Goal: Find specific page/section: Find specific page/section

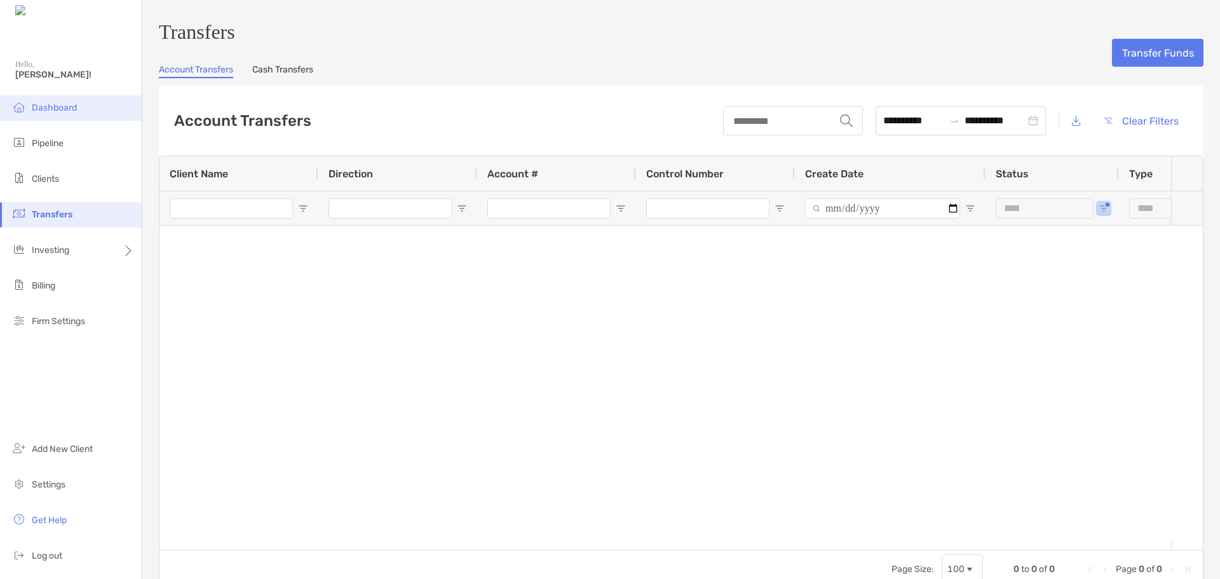
click at [60, 104] on span "Dashboard" at bounding box center [54, 107] width 45 height 11
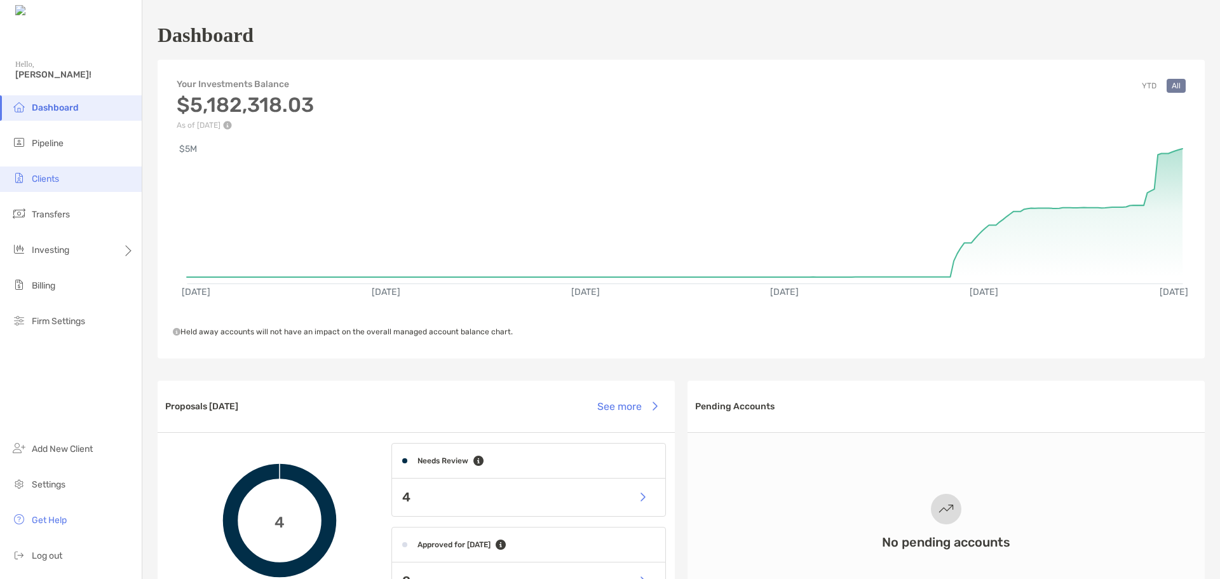
click at [51, 182] on span "Clients" at bounding box center [45, 178] width 27 height 11
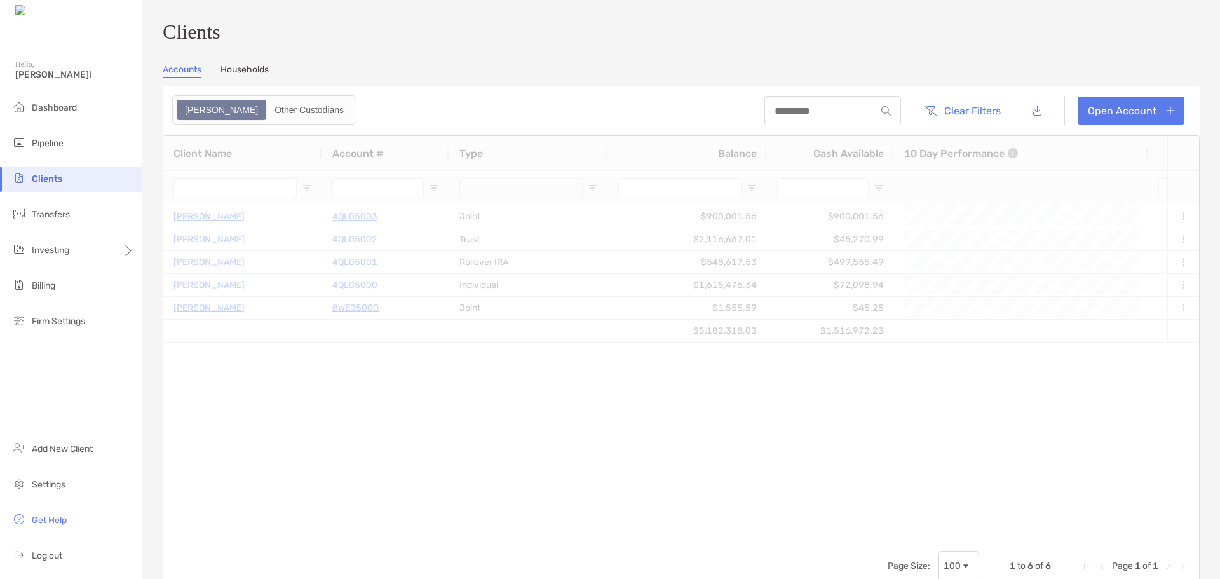
type input "***"
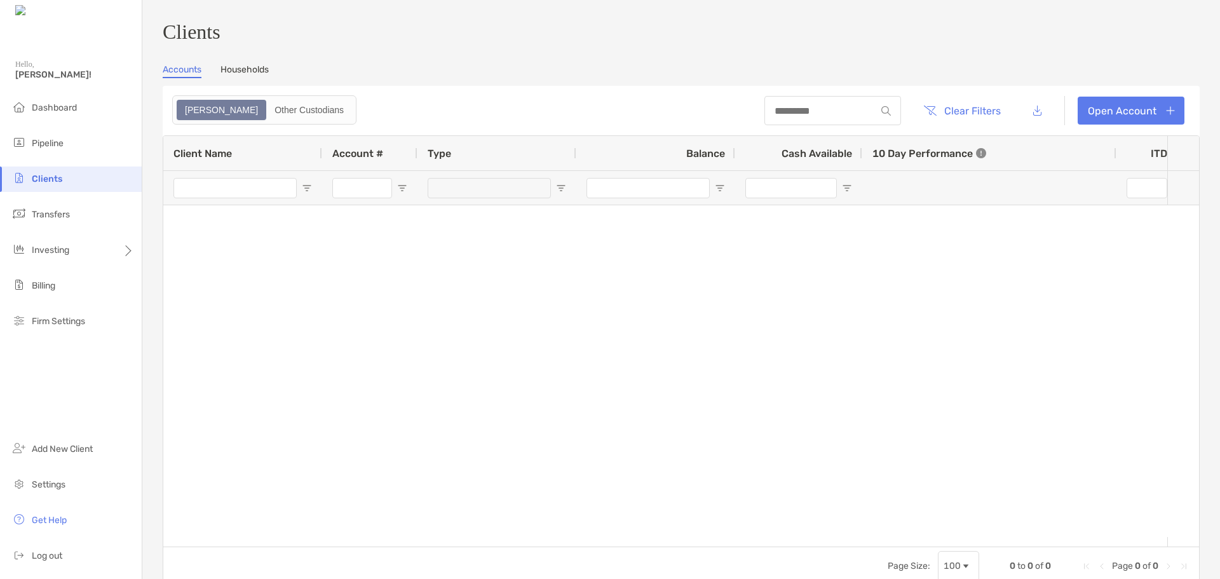
click at [245, 77] on link "Households" at bounding box center [244, 71] width 48 height 14
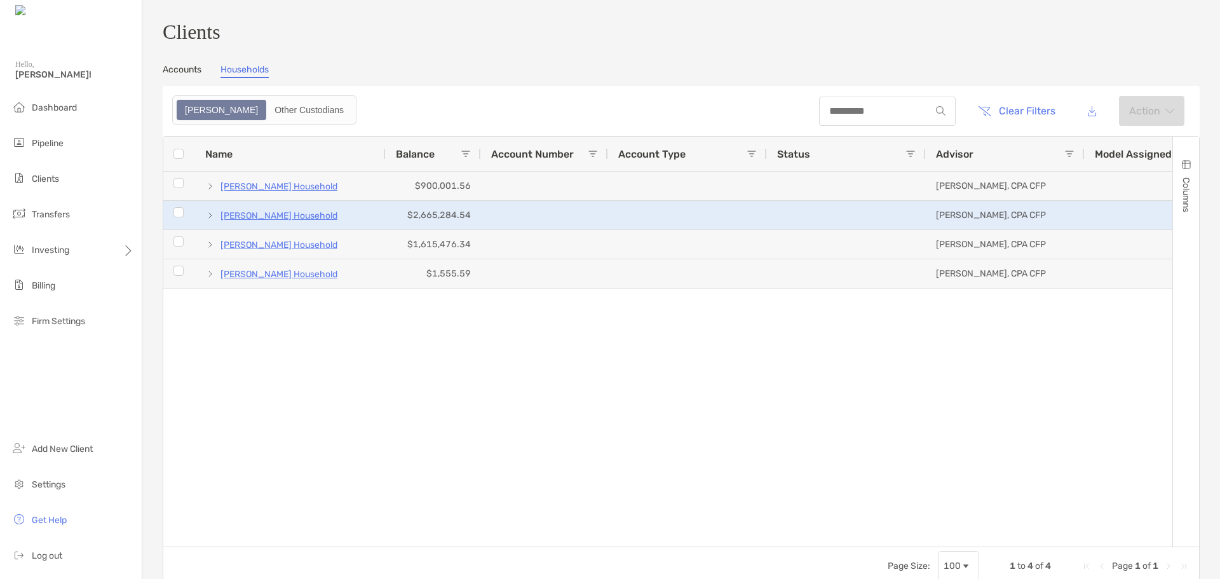
click at [270, 220] on p "[PERSON_NAME] Household" at bounding box center [278, 216] width 117 height 16
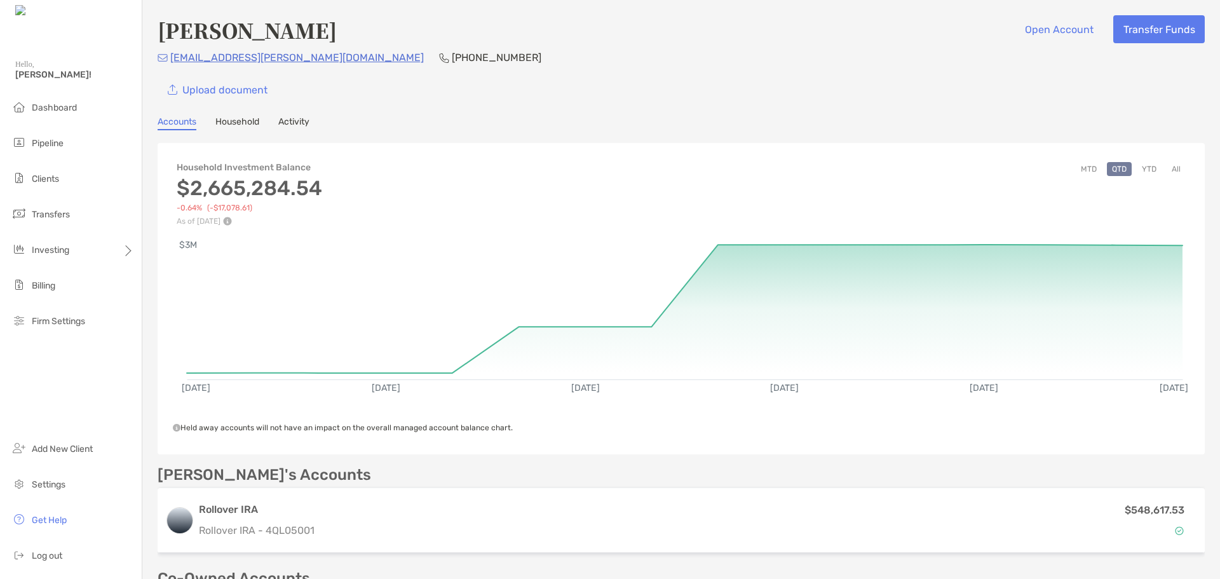
click at [251, 126] on link "Household" at bounding box center [237, 123] width 44 height 14
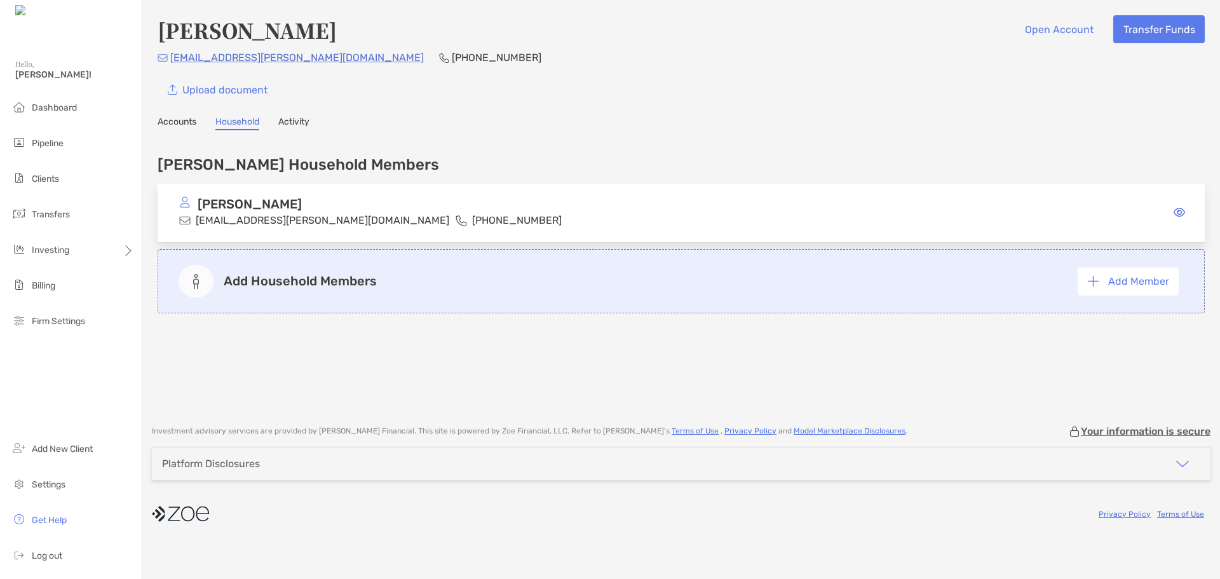
click at [291, 125] on link "Activity" at bounding box center [293, 123] width 31 height 14
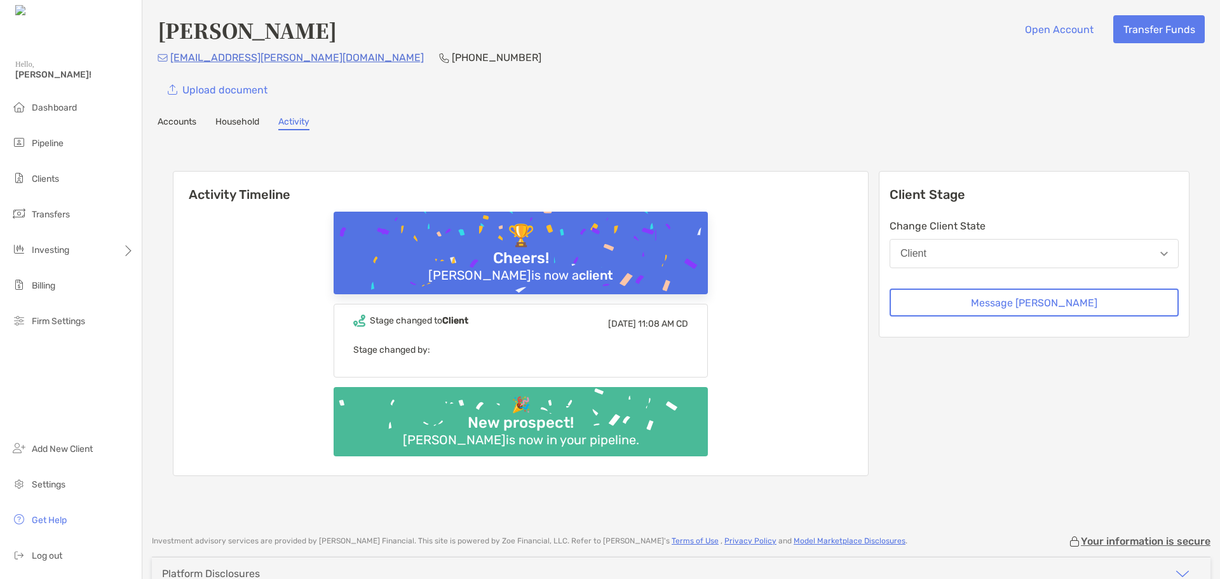
click at [178, 123] on link "Accounts" at bounding box center [177, 123] width 39 height 14
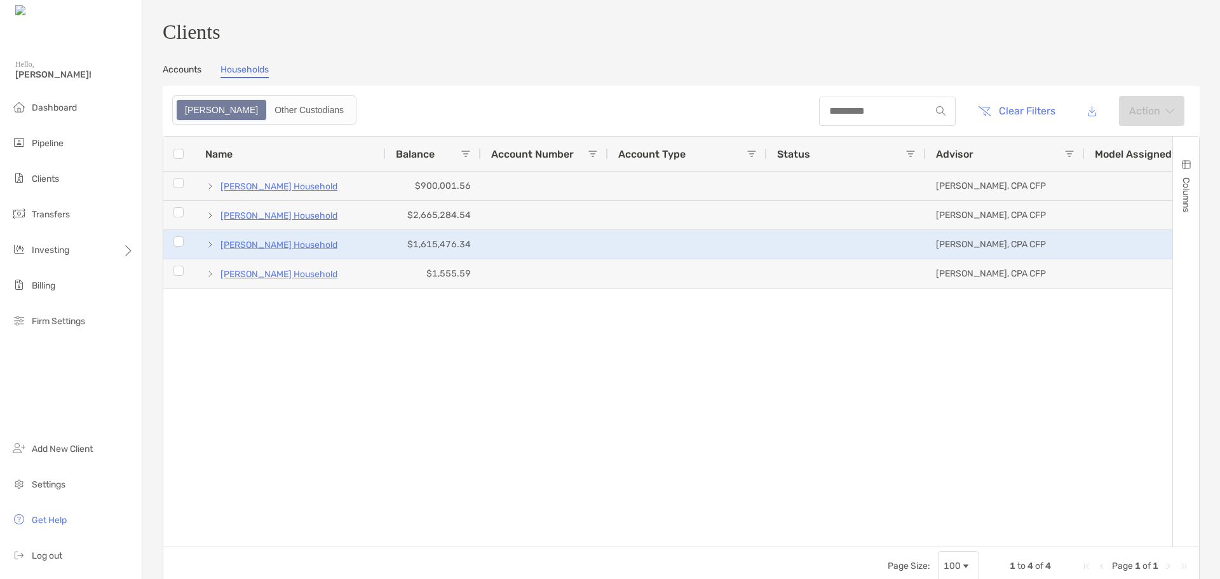
click at [258, 248] on p "[PERSON_NAME] Household" at bounding box center [278, 245] width 117 height 16
